Goal: Information Seeking & Learning: Find specific fact

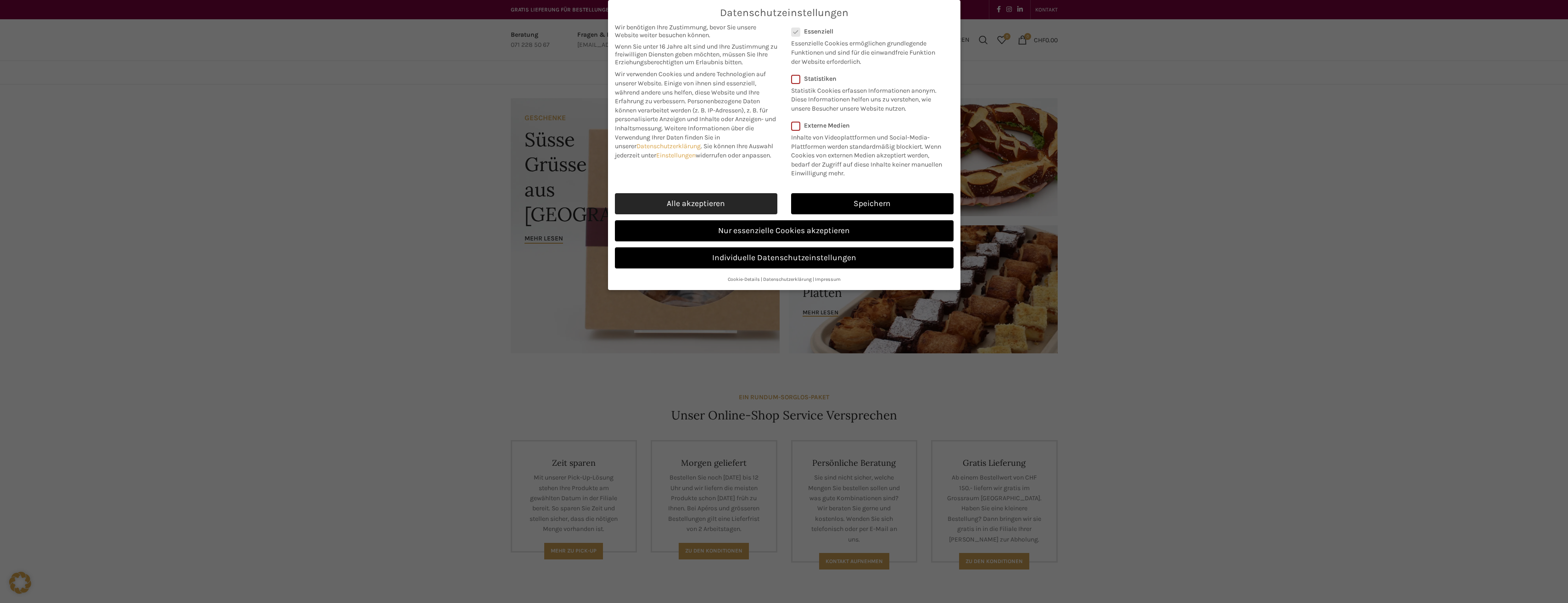
click at [690, 202] on link "Alle akzeptieren" at bounding box center [695, 204] width 162 height 21
checkbox input "true"
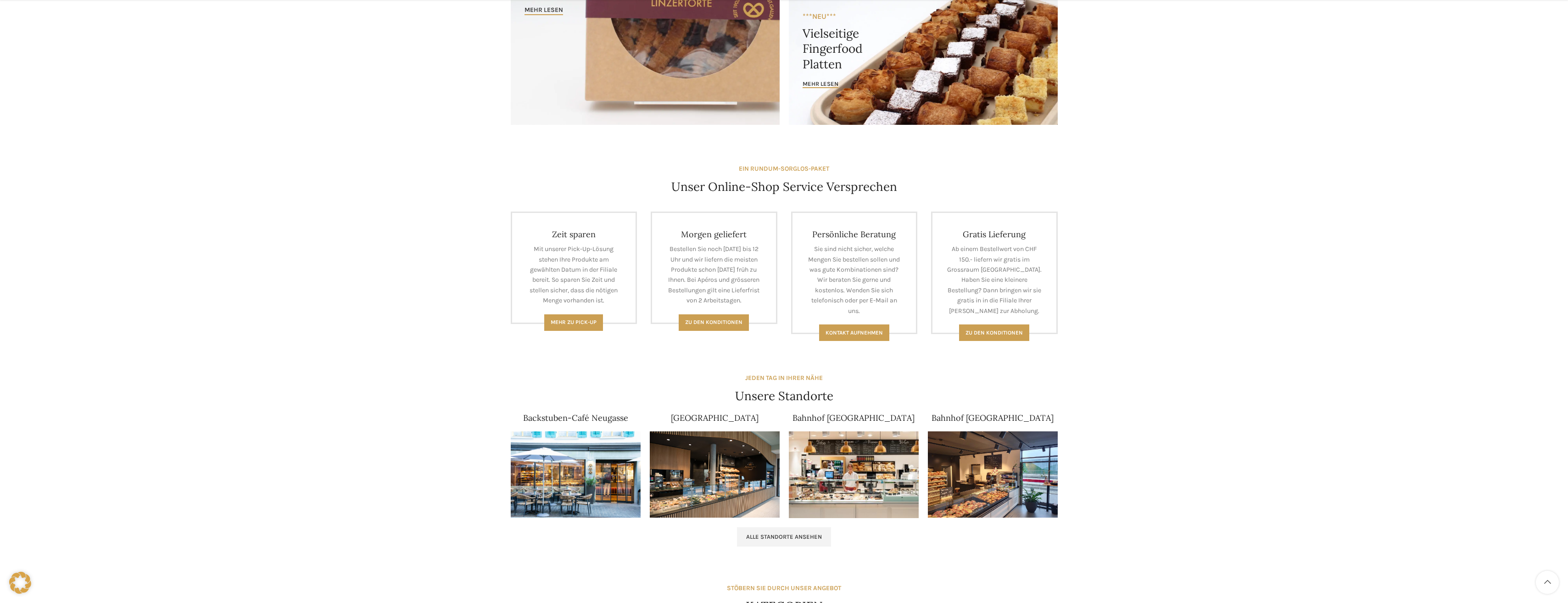
scroll to position [229, 0]
click at [563, 463] on img at bounding box center [576, 474] width 130 height 86
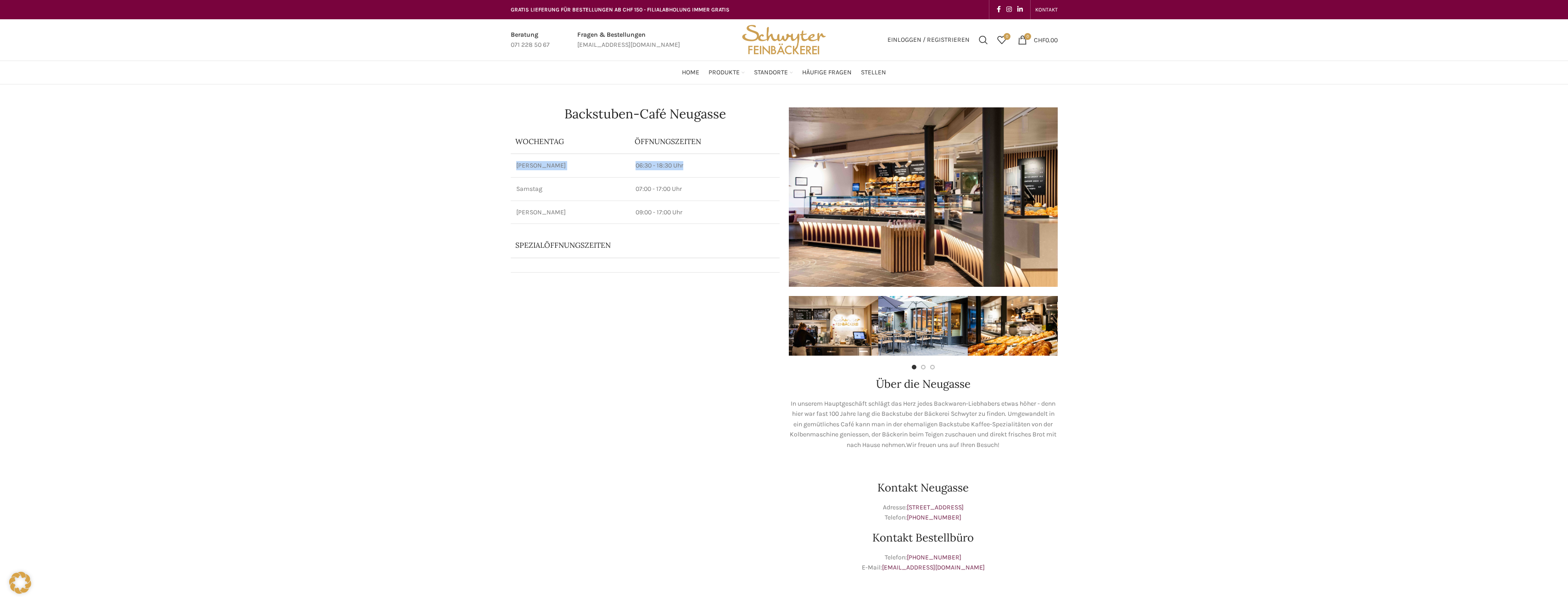
drag, startPoint x: 518, startPoint y: 165, endPoint x: 686, endPoint y: 159, distance: 168.1
click at [686, 159] on tr "[PERSON_NAME] 06:30 - 18:30 Uhr" at bounding box center [645, 165] width 269 height 24
drag, startPoint x: 686, startPoint y: 159, endPoint x: 644, endPoint y: 164, distance: 42.3
click at [665, 164] on p "06:30 - 18:30 Uhr" at bounding box center [705, 166] width 139 height 9
drag, startPoint x: 642, startPoint y: 162, endPoint x: 483, endPoint y: 174, distance: 159.5
